Goal: Information Seeking & Learning: Learn about a topic

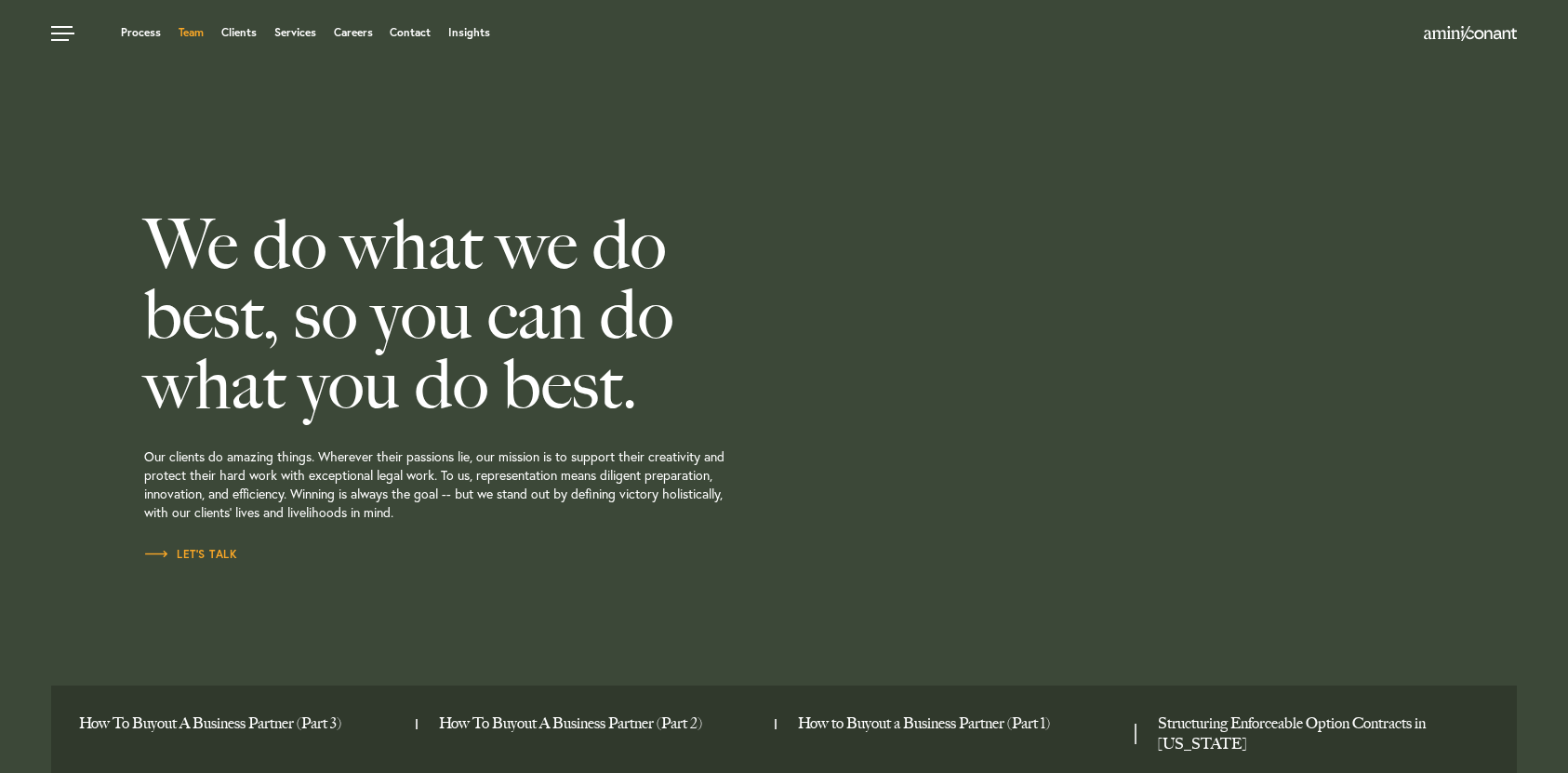
click at [196, 34] on link "Team" at bounding box center [191, 32] width 25 height 11
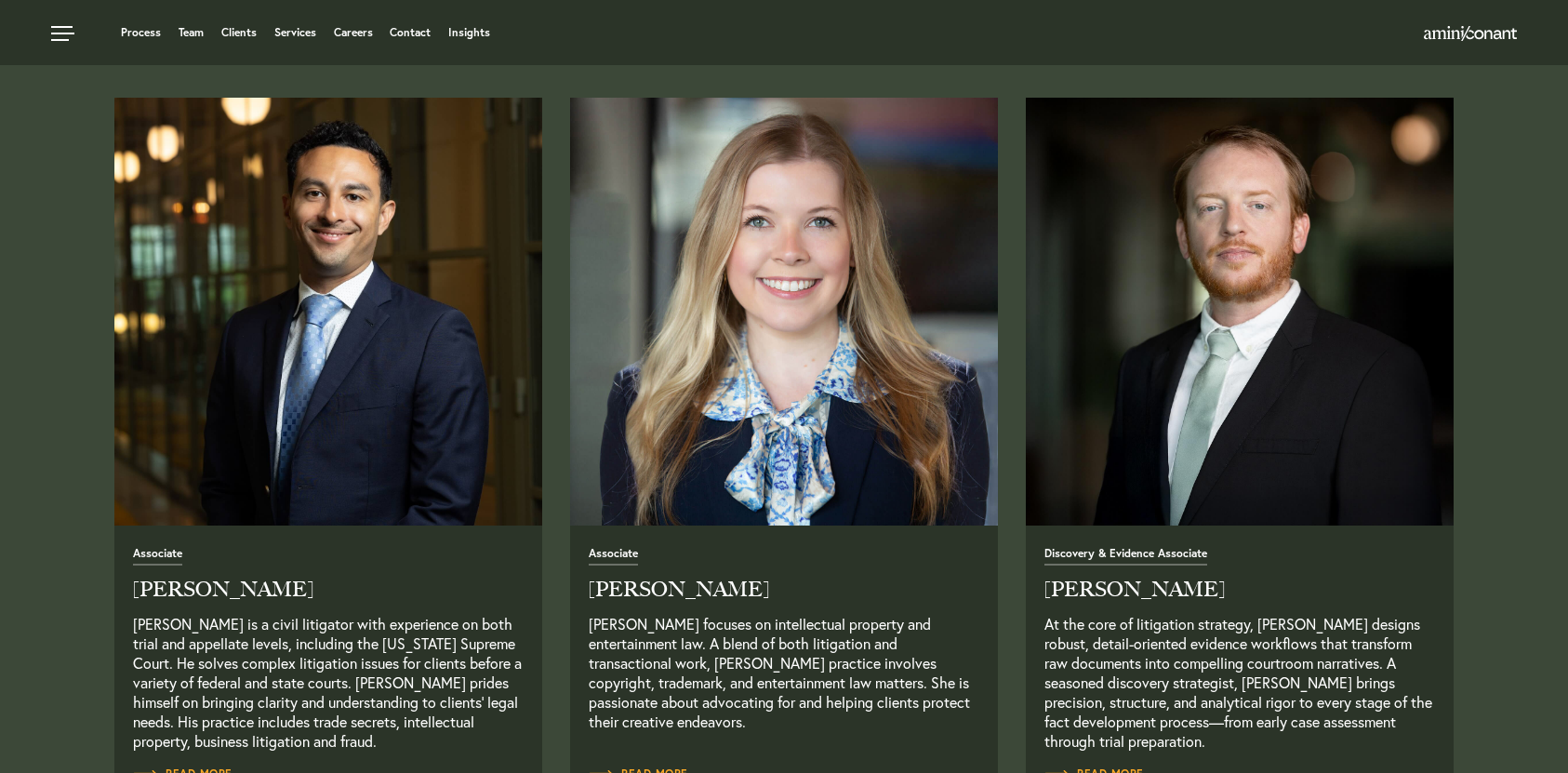
scroll to position [2269, 0]
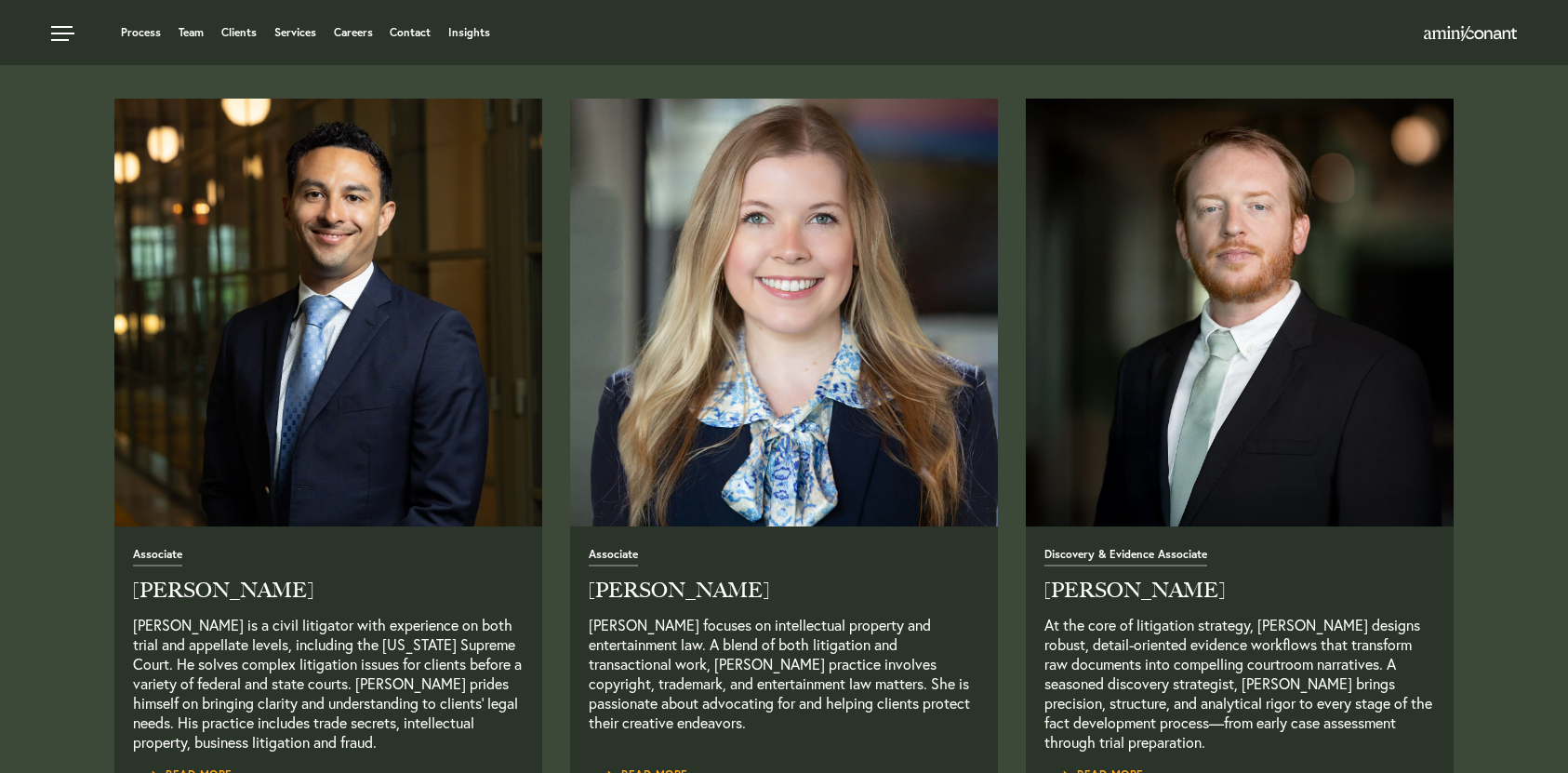
click at [714, 246] on img "Read Full Bio" at bounding box center [784, 311] width 449 height 449
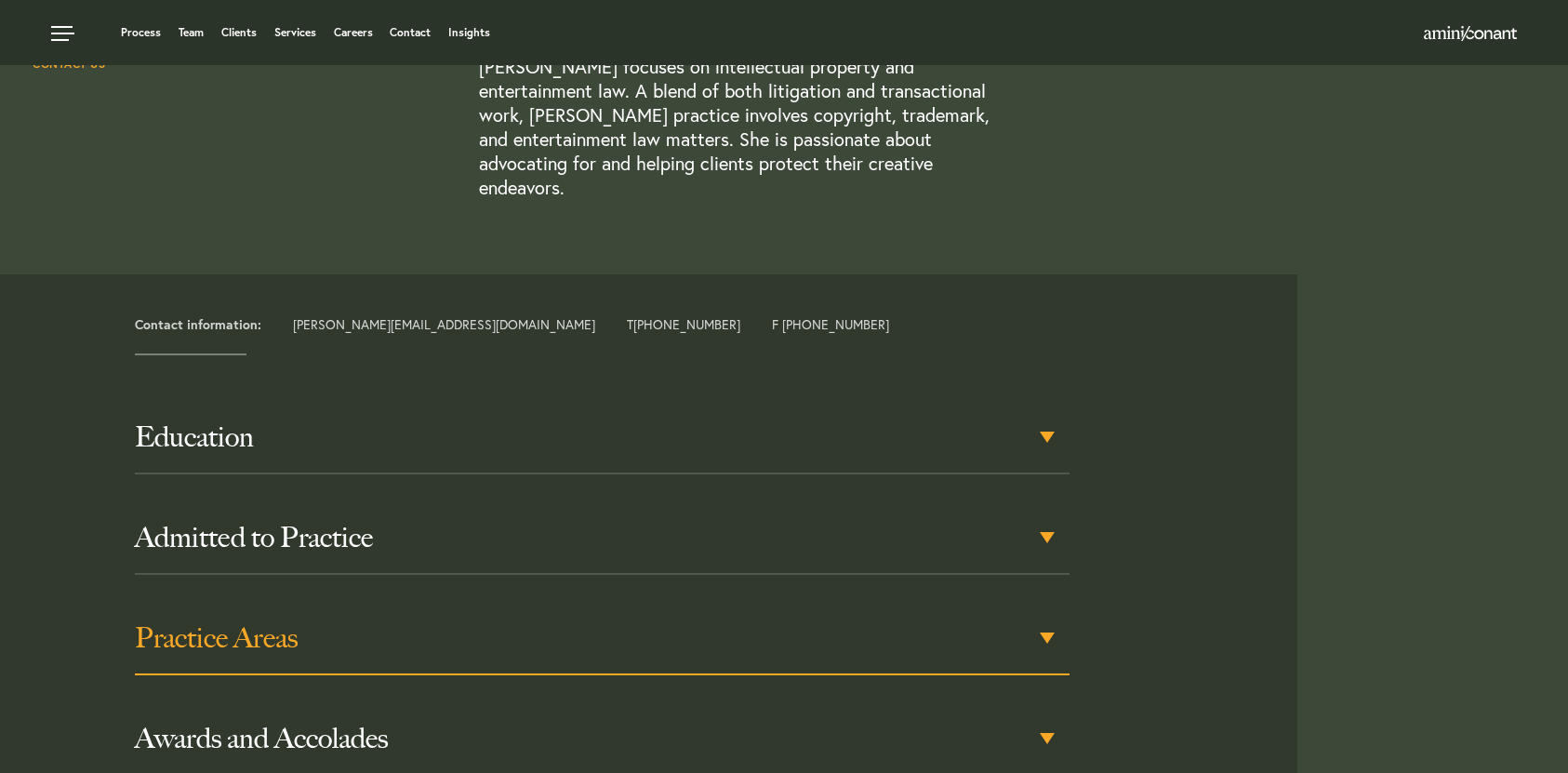
scroll to position [557, 0]
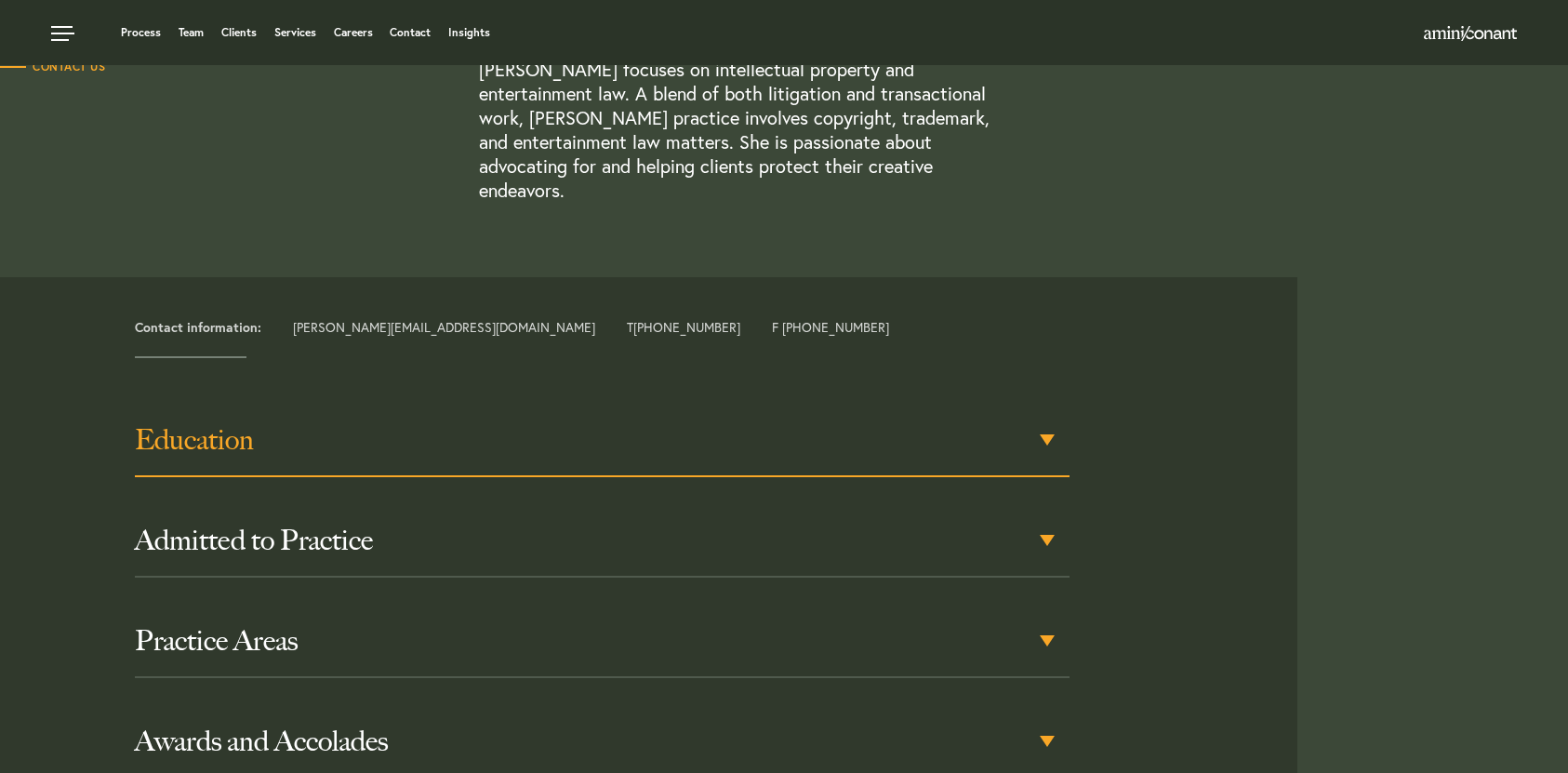
click at [694, 432] on div "Education" at bounding box center [601, 440] width 934 height 72
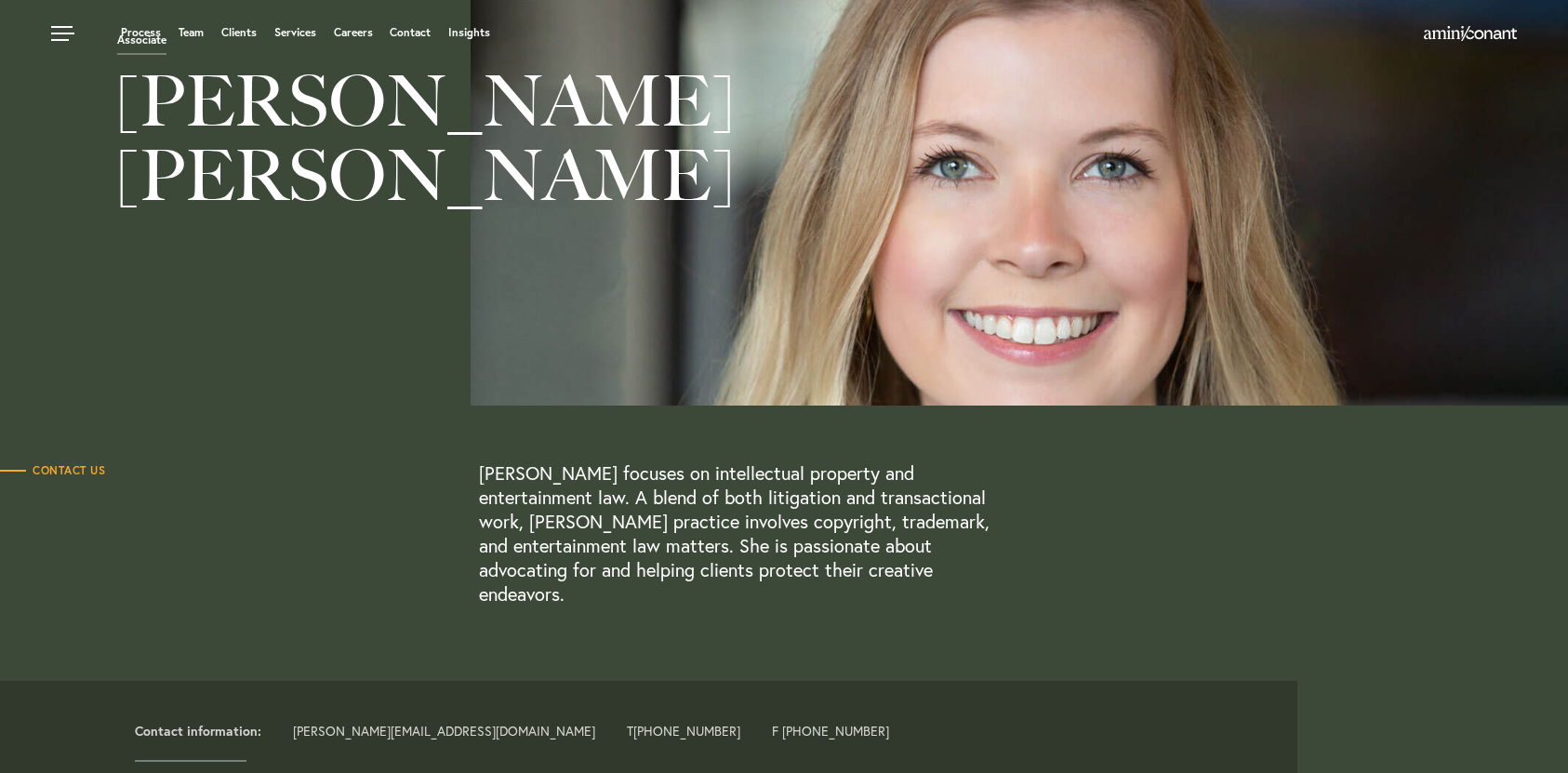
scroll to position [0, 0]
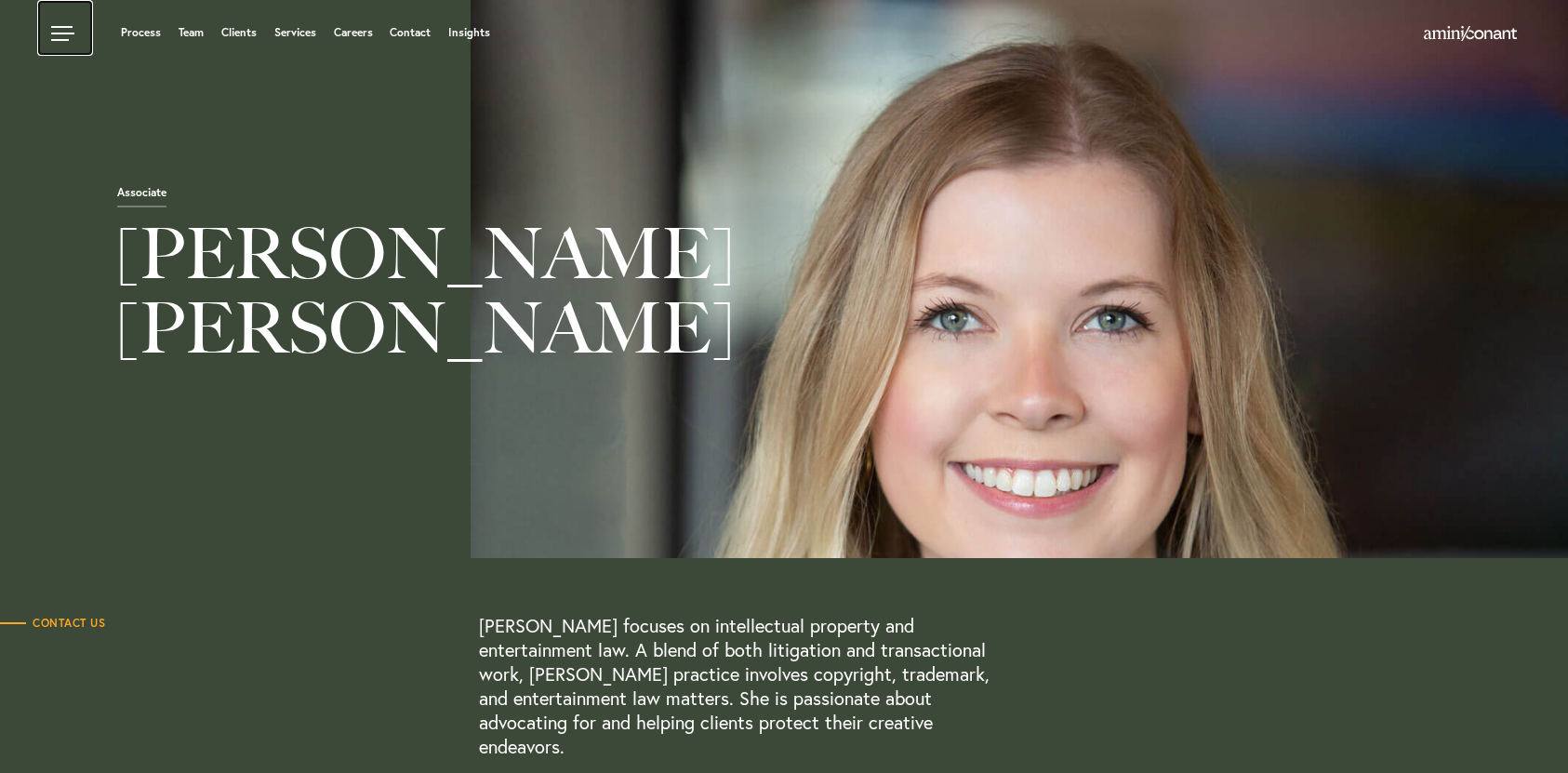
click at [73, 36] on link at bounding box center [65, 28] width 55 height 55
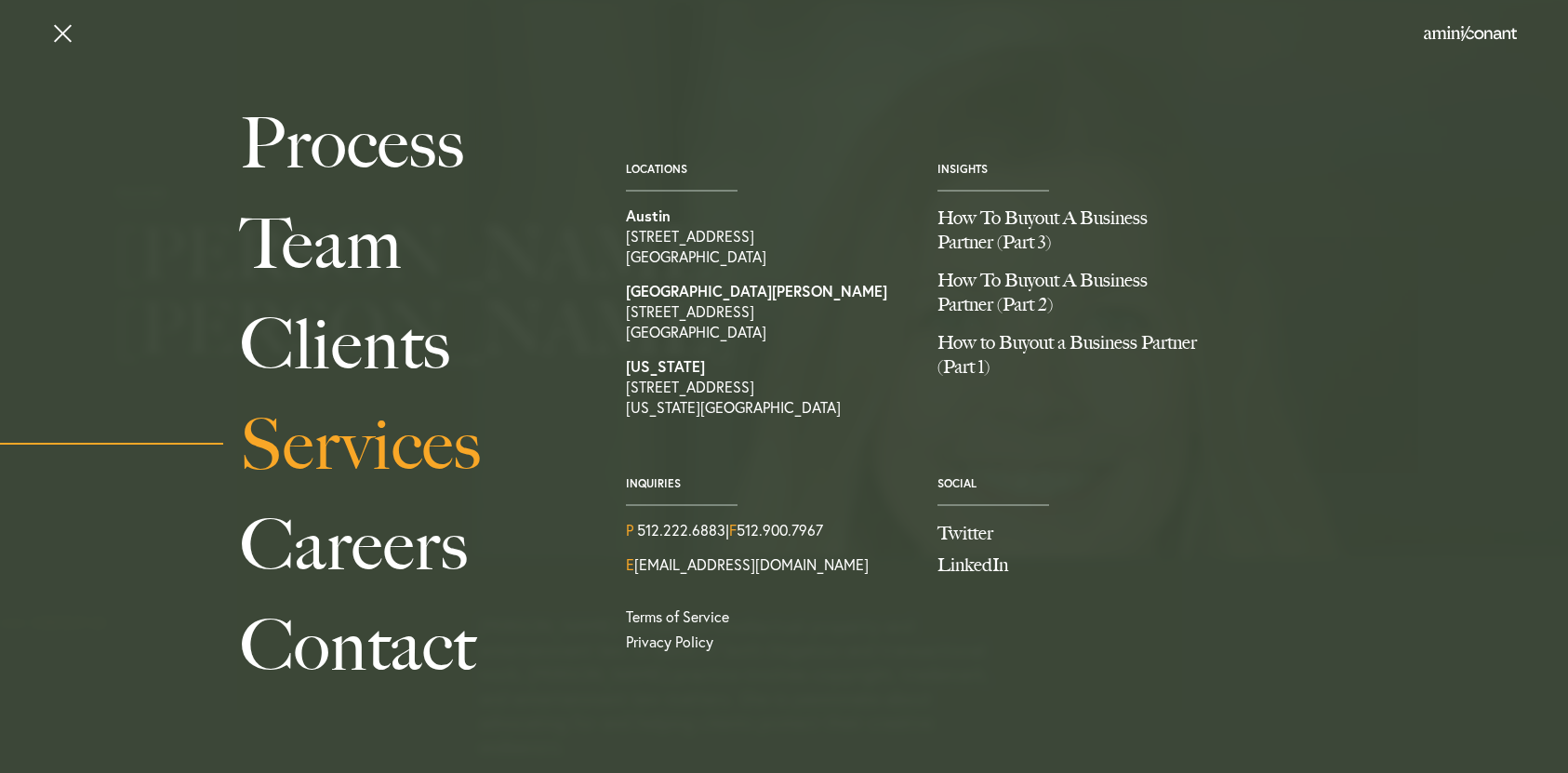
click at [373, 476] on link "Services" at bounding box center [412, 445] width 344 height 101
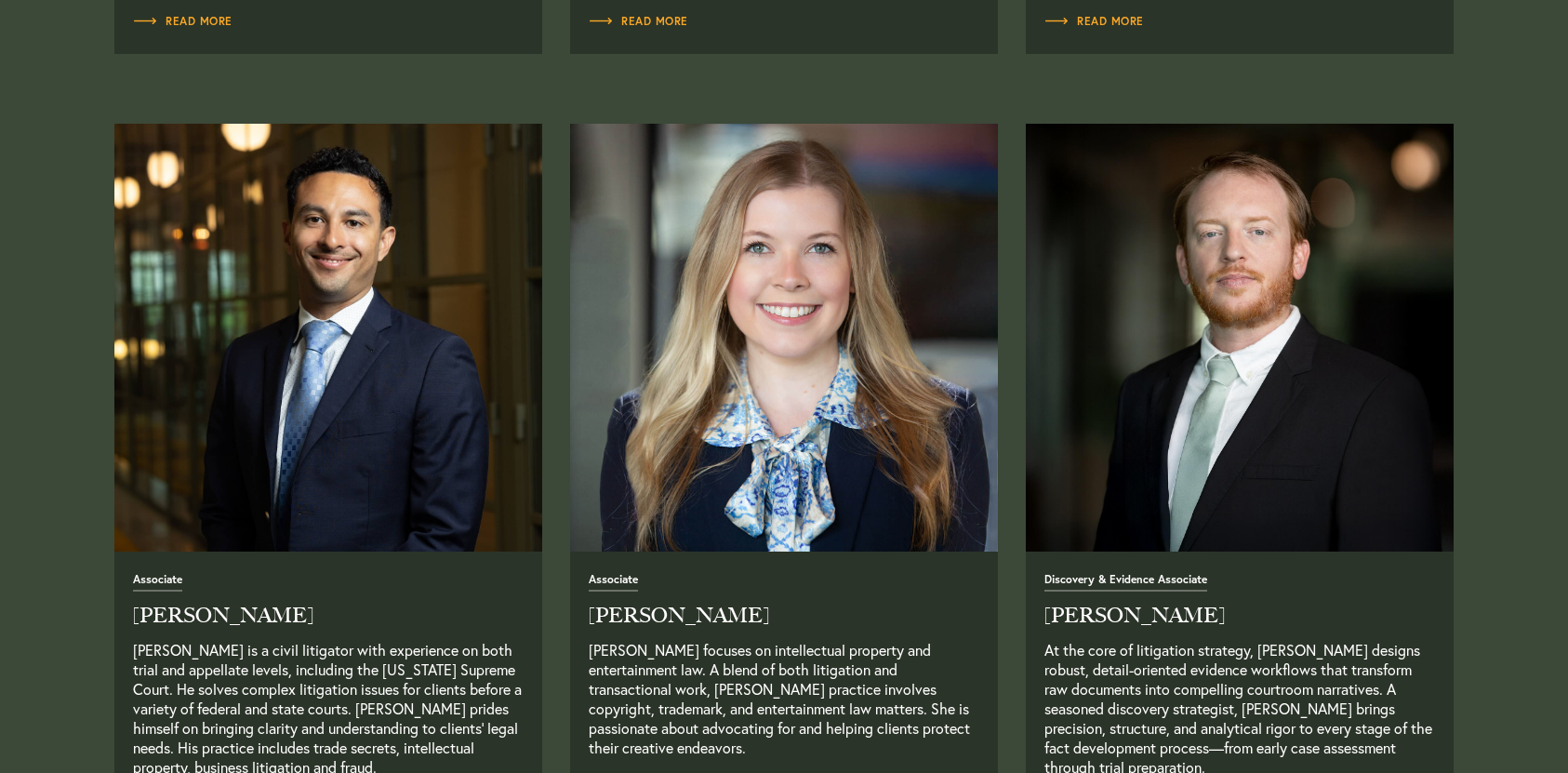
scroll to position [2266, 0]
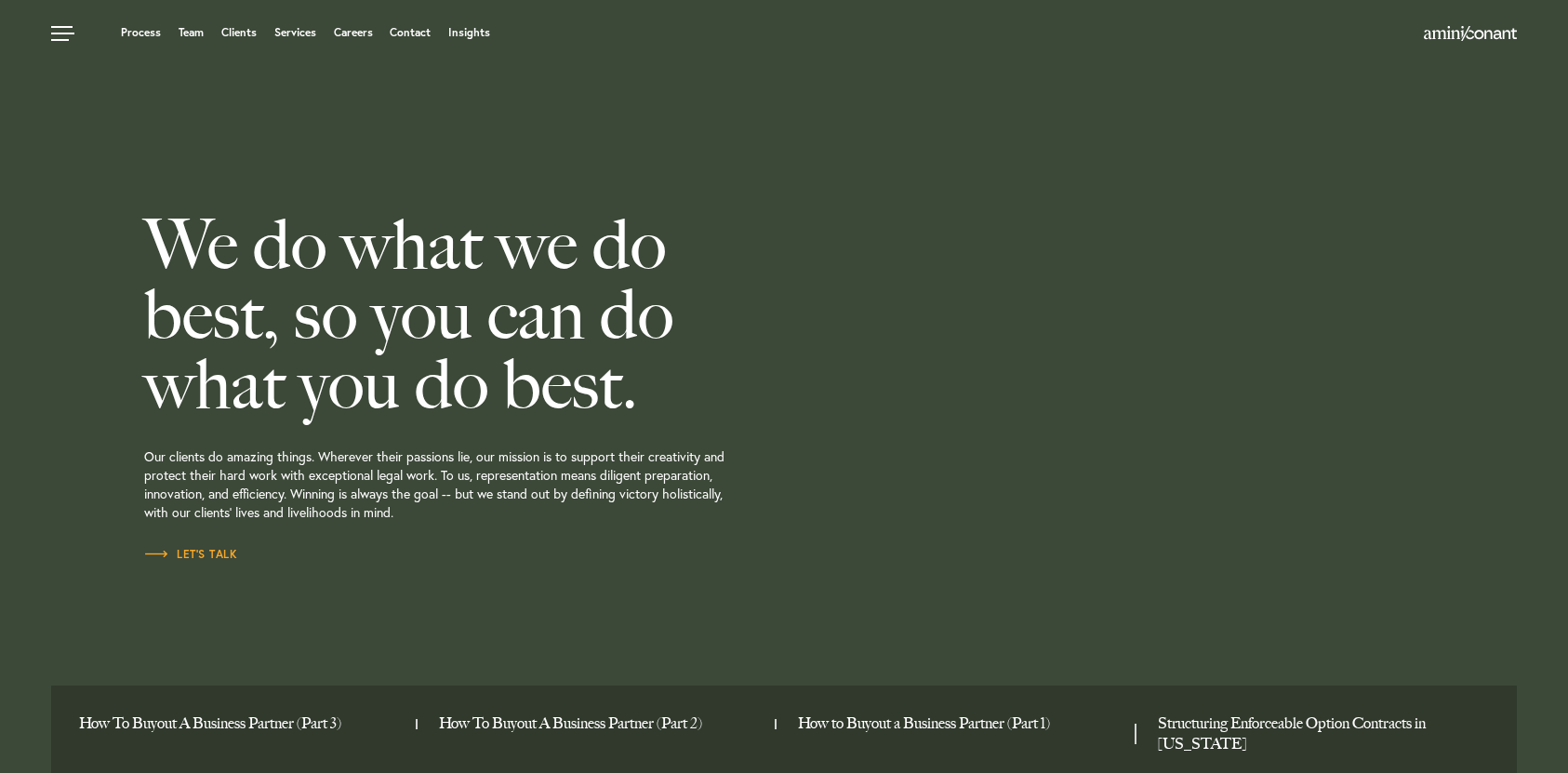
click at [467, 109] on div "We do what we do best, so you can do what you do best. Our clients do amazing t…" at bounding box center [522, 386] width 756 height 773
click at [60, 32] on link at bounding box center [65, 28] width 55 height 55
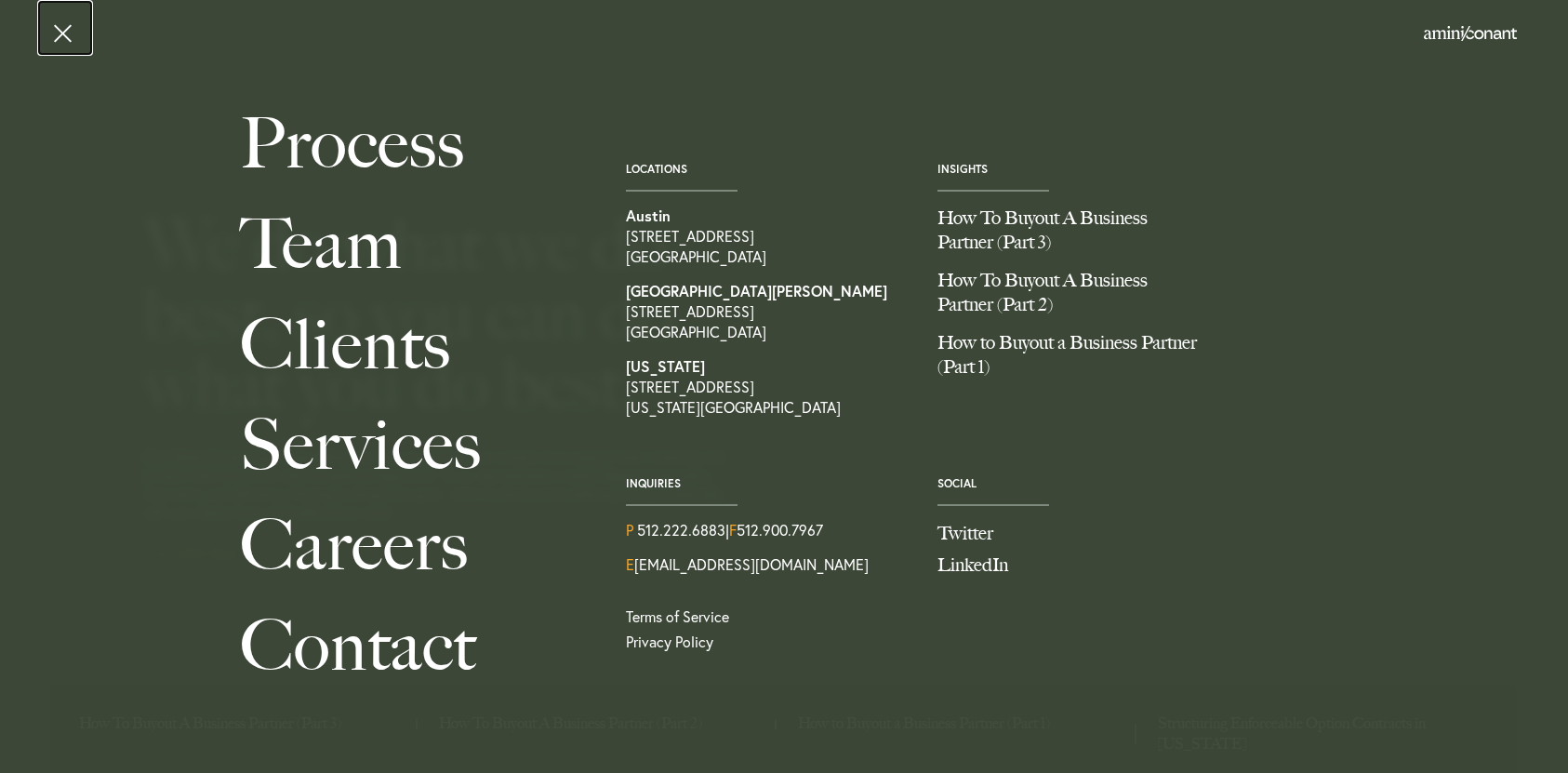
click at [56, 34] on link at bounding box center [65, 28] width 55 height 55
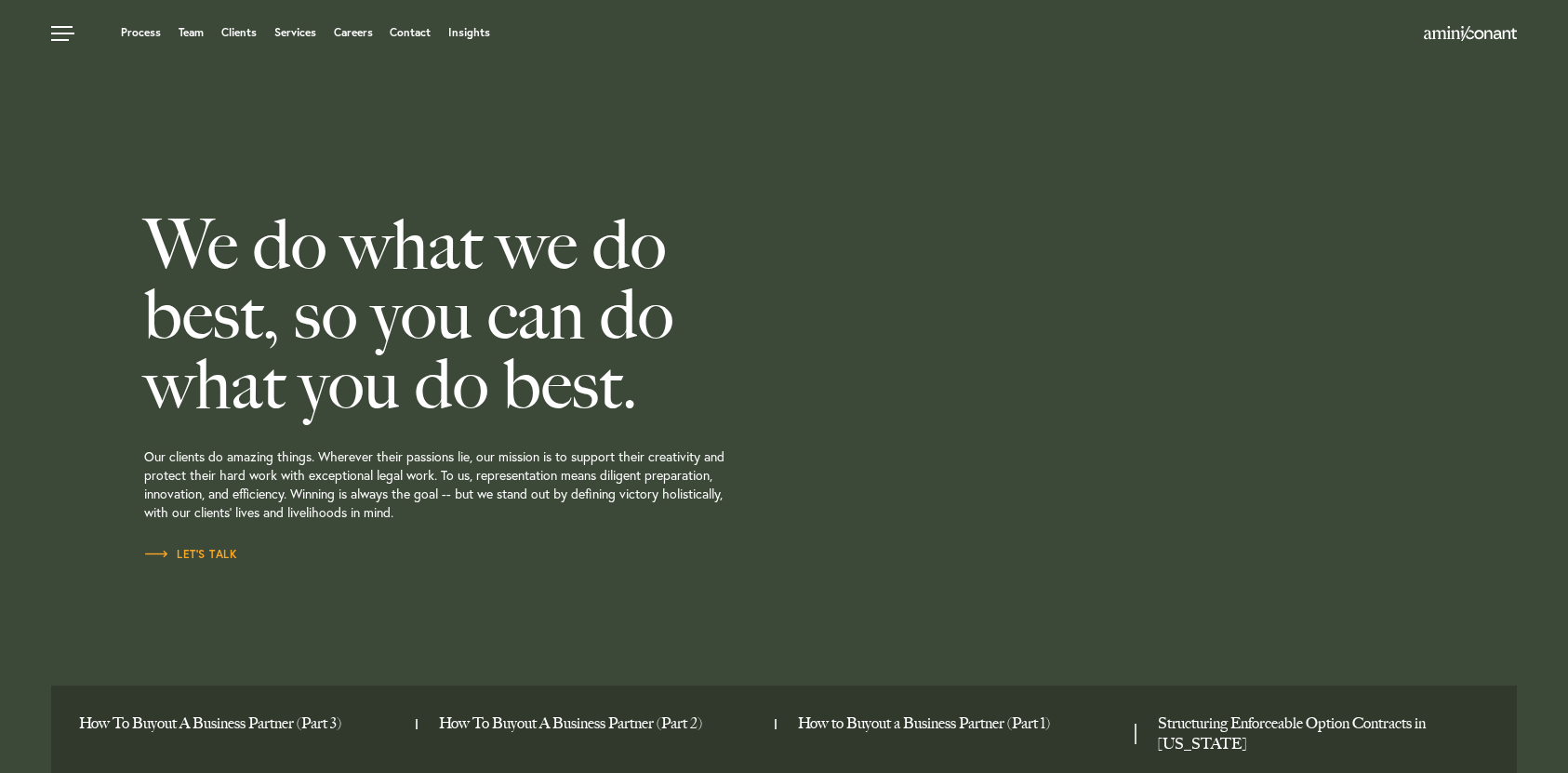
click at [828, 235] on h2 "We do what we do best, so you can do what you do best." at bounding box center [522, 315] width 756 height 210
click at [198, 39] on link "Team" at bounding box center [191, 32] width 25 height 11
